Goal: Check status

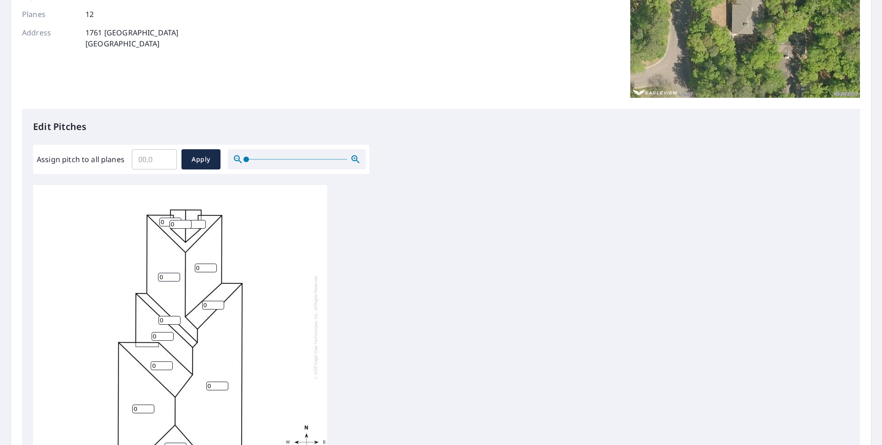
scroll to position [282, 0]
